Goal: Communication & Community: Answer question/provide support

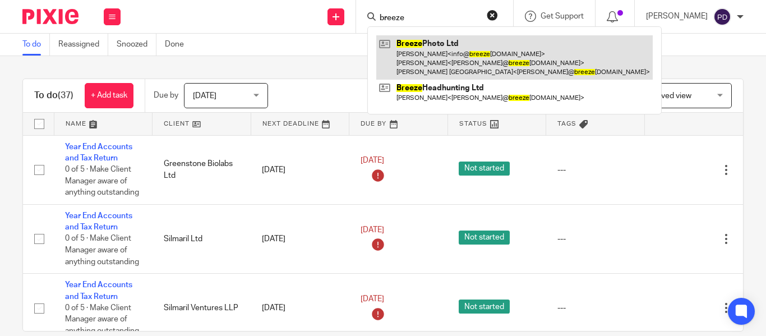
type input "breeze"
click at [467, 56] on link at bounding box center [514, 57] width 277 height 44
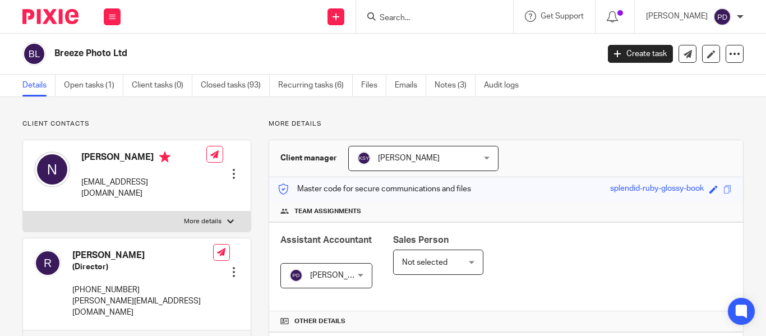
click at [104, 86] on link "Open tasks (1)" at bounding box center [93, 86] width 59 height 22
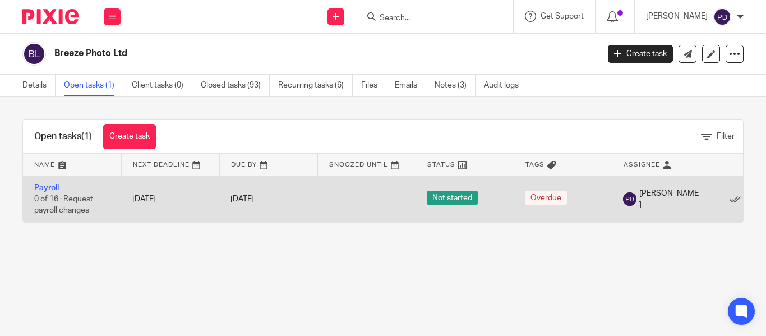
click at [51, 189] on link "Payroll" at bounding box center [46, 188] width 25 height 8
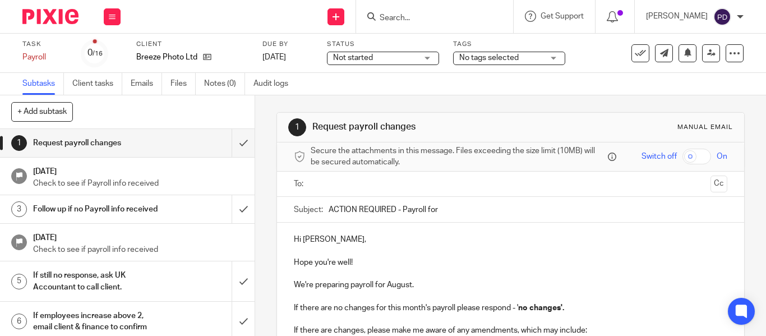
click at [330, 188] on input "text" at bounding box center [510, 184] width 391 height 13
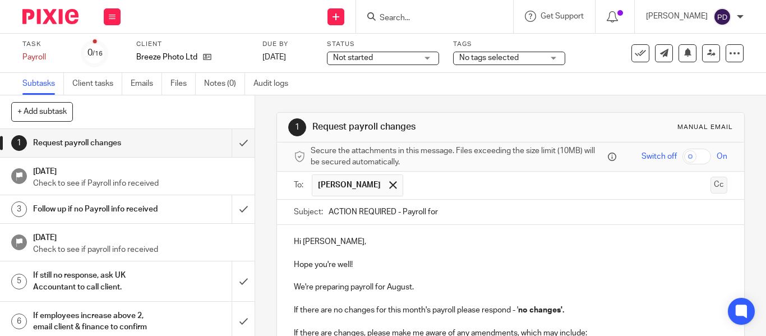
click at [711, 182] on button "Cc" at bounding box center [719, 185] width 17 height 17
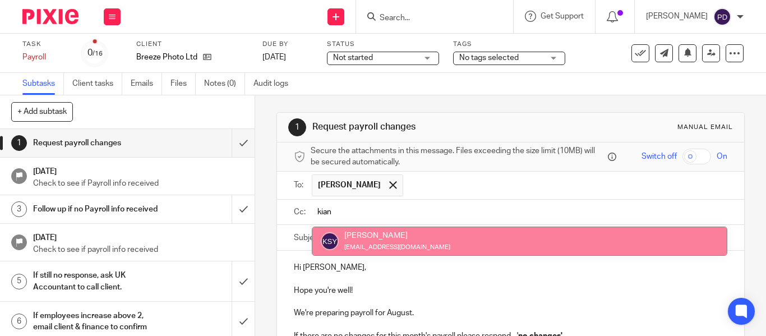
type input "kian"
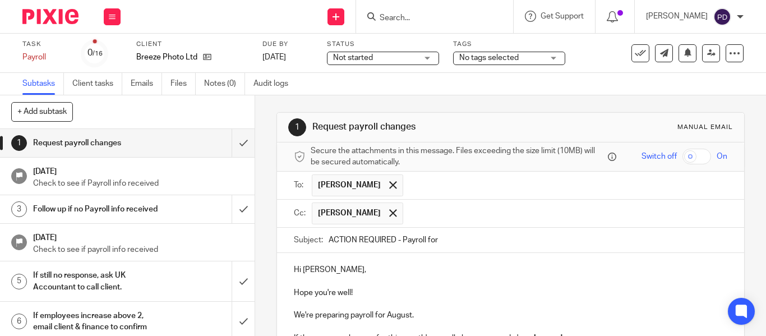
click at [455, 206] on input "text" at bounding box center [566, 213] width 314 height 22
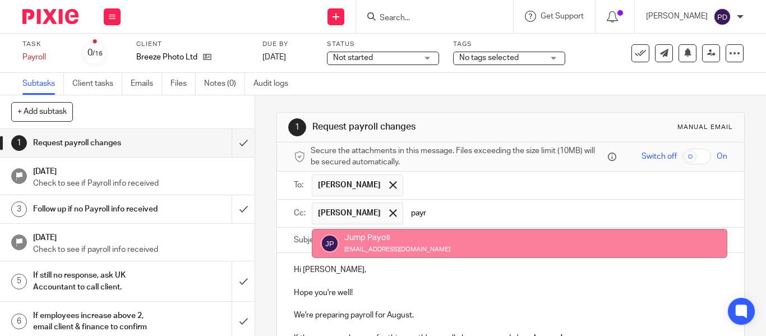
type input "payr"
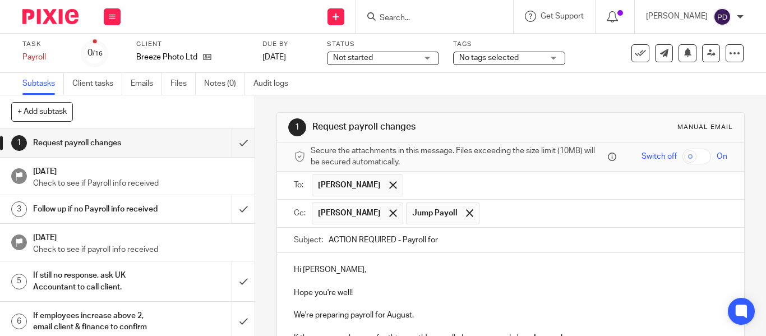
click at [495, 237] on input "ACTION REQUIRED - Payroll for" at bounding box center [528, 240] width 399 height 25
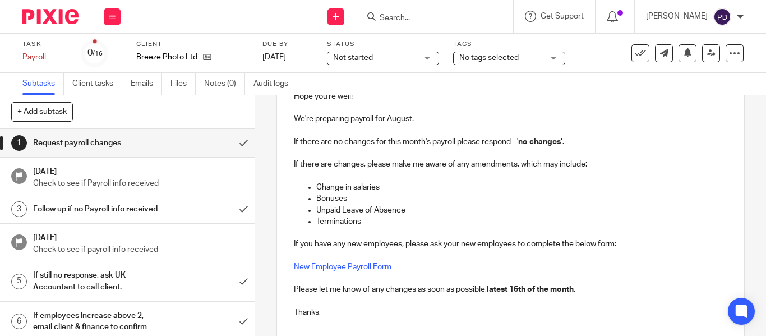
scroll to position [224, 0]
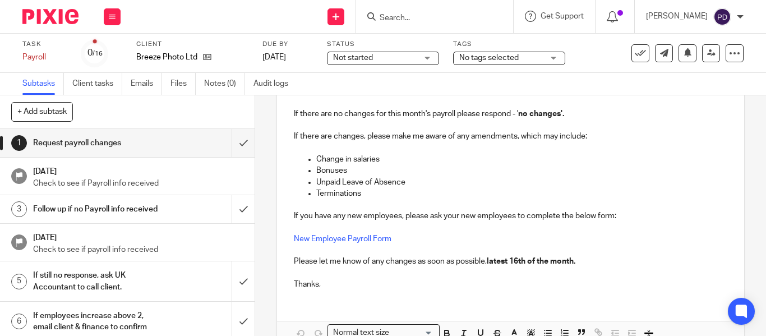
type input "ACTION REQUIRED - Payroll for August 2025"
click at [461, 258] on p "Please let me know of any changes as soon as possible, latest 16th of the month." at bounding box center [511, 261] width 434 height 11
drag, startPoint x: 490, startPoint y: 260, endPoint x: 578, endPoint y: 254, distance: 88.3
click at [588, 264] on p "Please let me know of any changes as soon as possible, latest 16th of the month." at bounding box center [511, 261] width 434 height 11
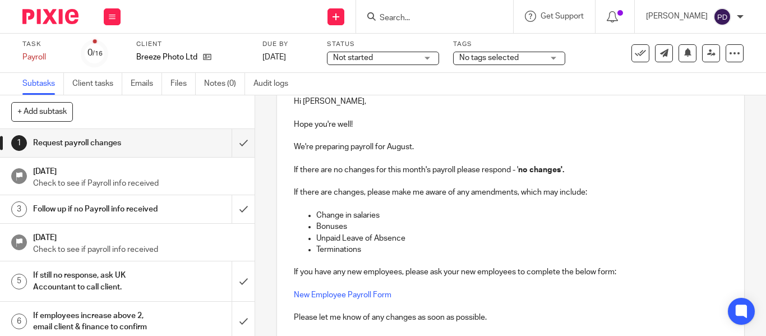
scroll to position [287, 0]
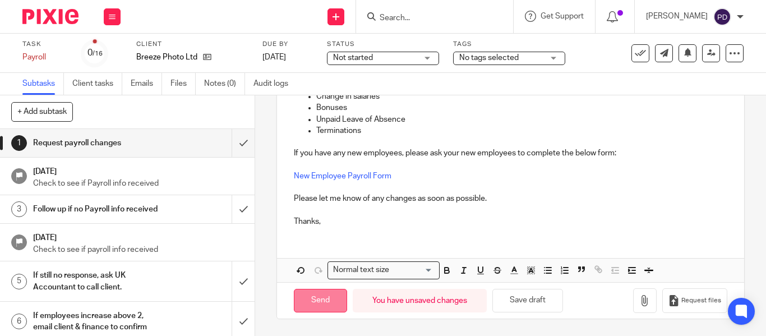
click at [314, 308] on input "Send" at bounding box center [320, 301] width 53 height 24
type input "Sent"
